Goal: Transaction & Acquisition: Register for event/course

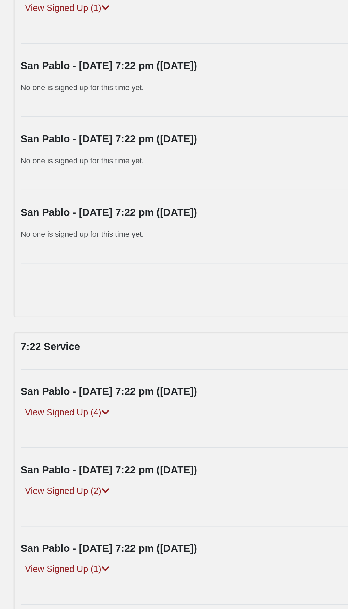
scroll to position [1343, 0]
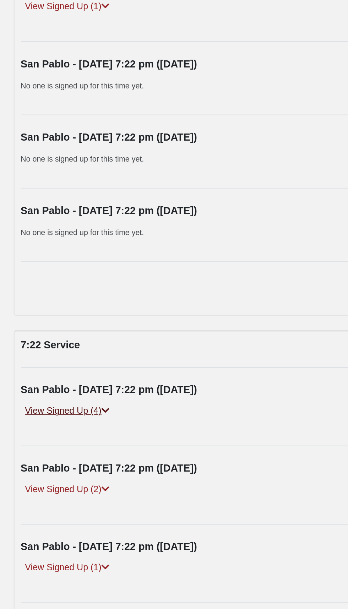
click at [66, 200] on icon at bounding box center [66, 202] width 4 height 4
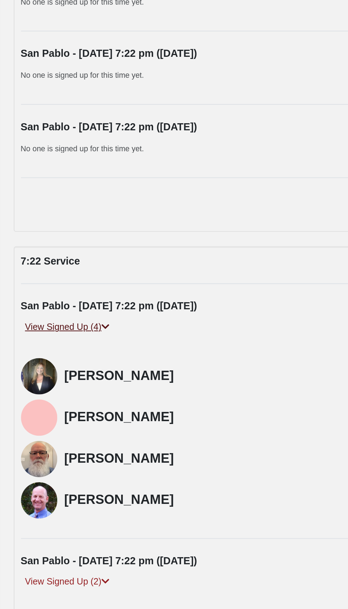
click at [45, 199] on link "View Signed Up (4)" at bounding box center [47, 201] width 45 height 7
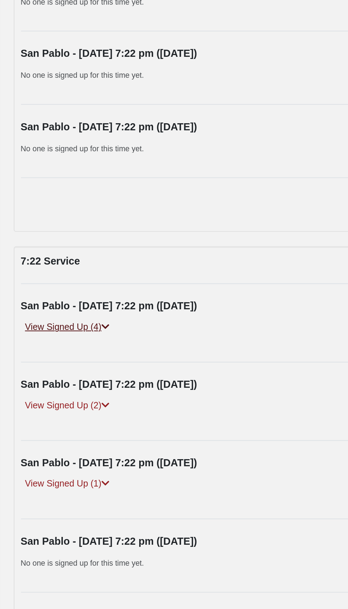
click at [41, 201] on link "View Signed Up (4)" at bounding box center [47, 201] width 45 height 7
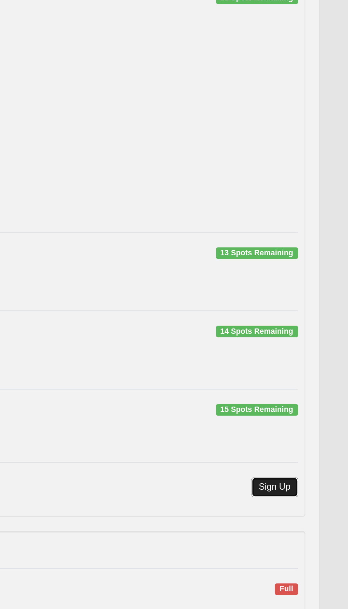
click at [317, 432] on link "Sign Up" at bounding box center [312, 433] width 23 height 10
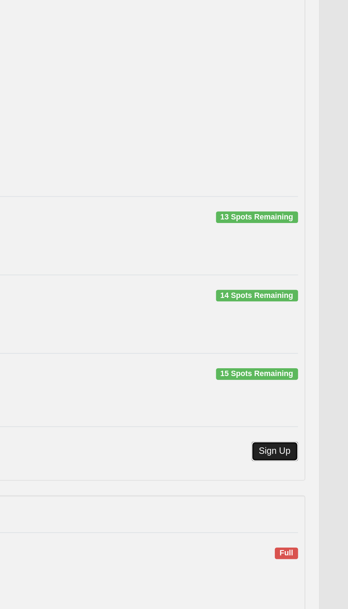
scroll to position [1340, 0]
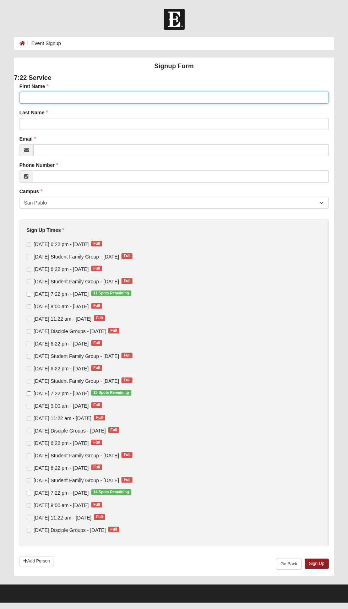
click at [82, 99] on input "First Name" at bounding box center [174, 98] width 309 height 12
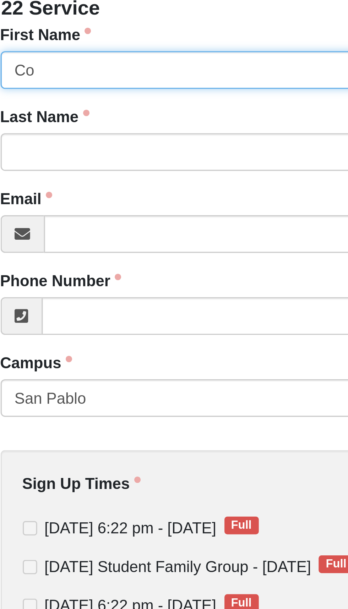
type input "C"
type input "Giuseppe"
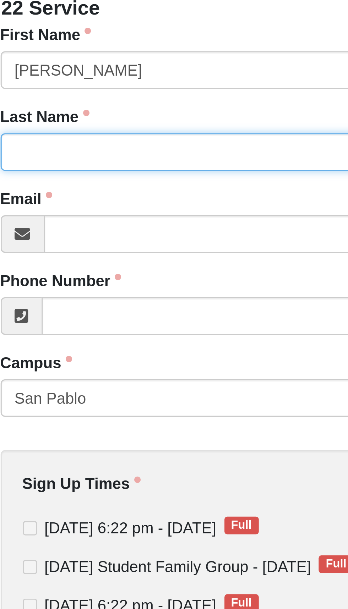
type input "Colesanti"
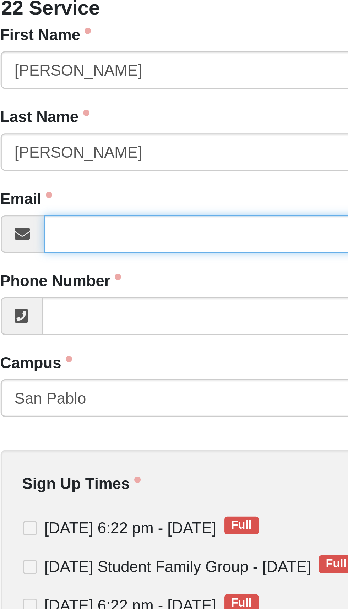
type input "eppsuig369@gmail.com"
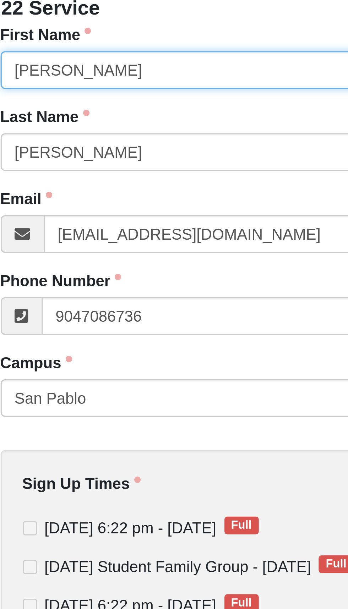
type input "(904) 708-6736"
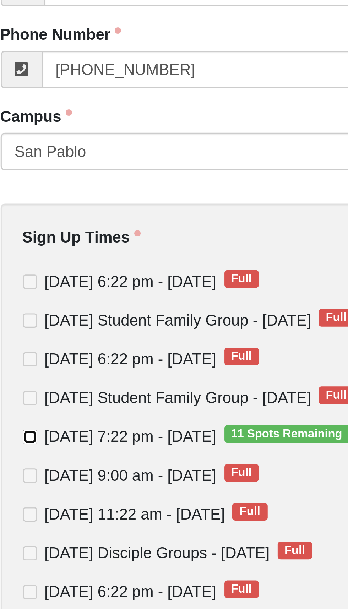
click at [27, 294] on input "Thursday 7:22 pm - Sep 4 2025 11 Spots Remaining" at bounding box center [29, 294] width 5 height 5
checkbox input "true"
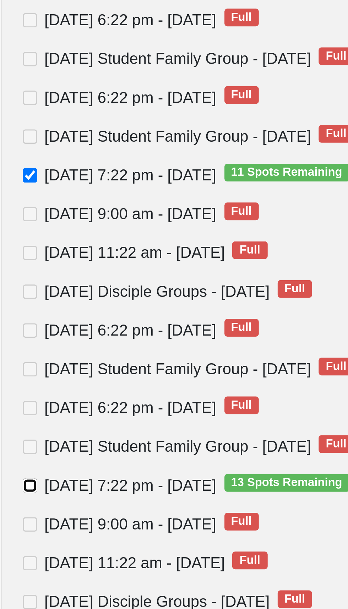
click at [28, 392] on input "Thursday 7:22 pm - Sep 11 2025 13 Spots Remaining" at bounding box center [29, 394] width 5 height 5
checkbox input "true"
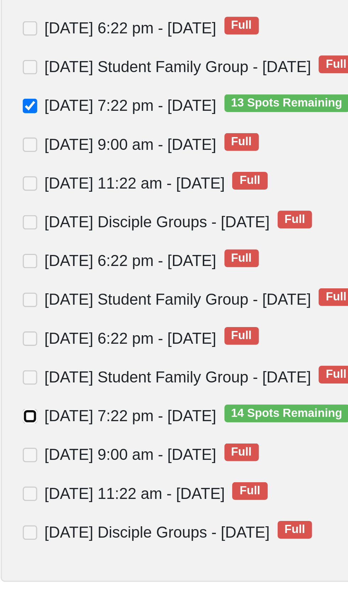
click at [27, 493] on input "Thursday 7:22 pm - Sep 18 2025 14 Spots Remaining" at bounding box center [29, 493] width 5 height 5
checkbox input "true"
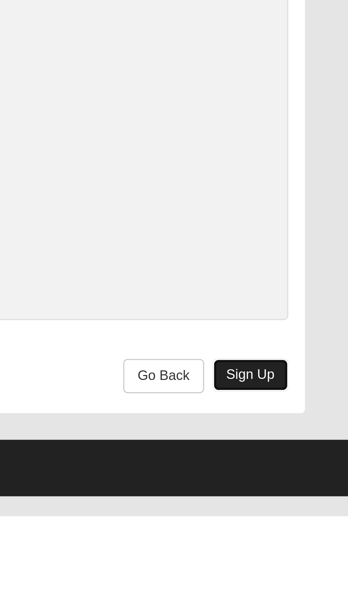
click at [319, 563] on link "Sign Up" at bounding box center [317, 564] width 24 height 10
